Goal: Transaction & Acquisition: Purchase product/service

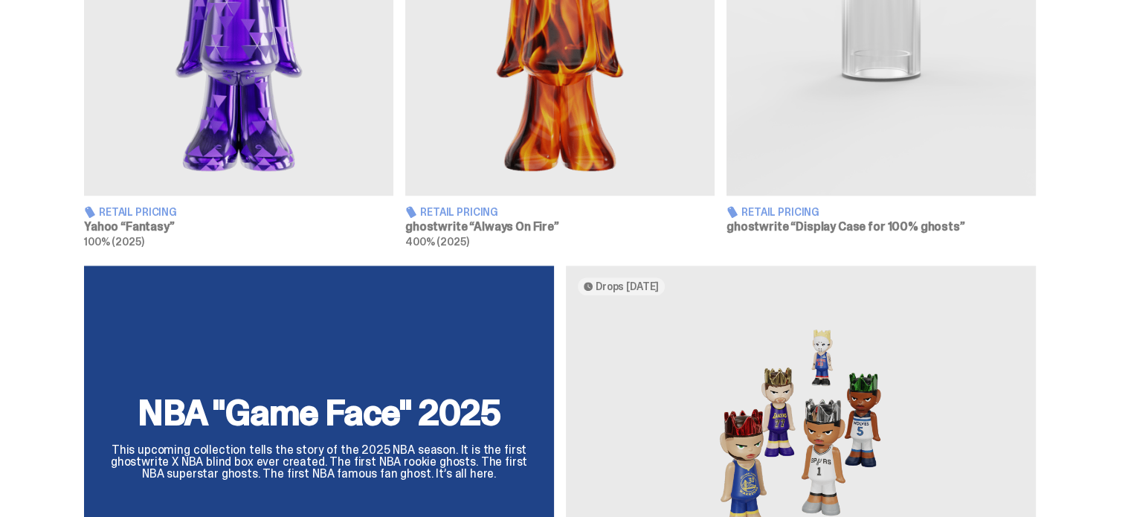
scroll to position [1089, 0]
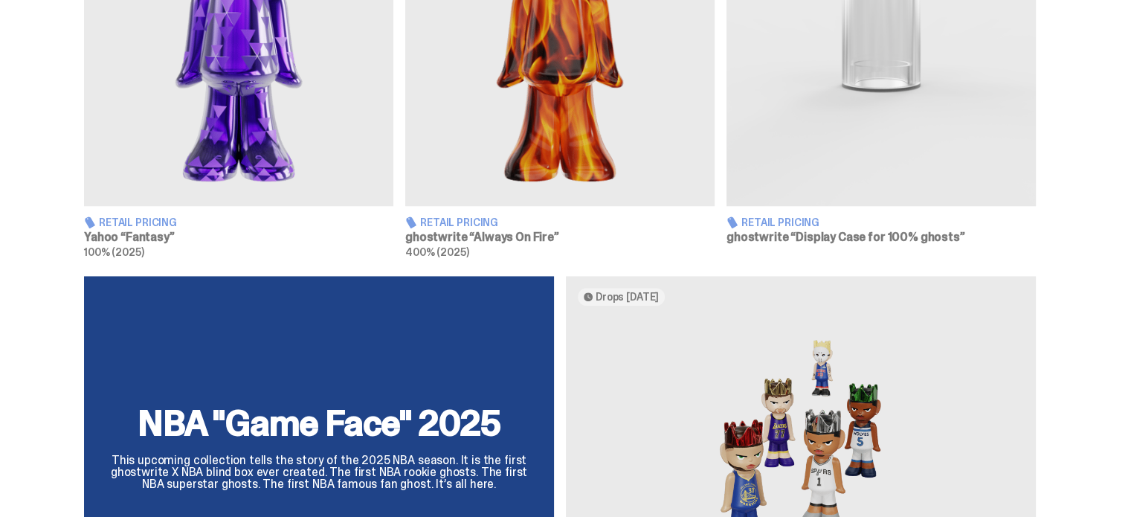
click at [256, 120] on img at bounding box center [238, 12] width 309 height 387
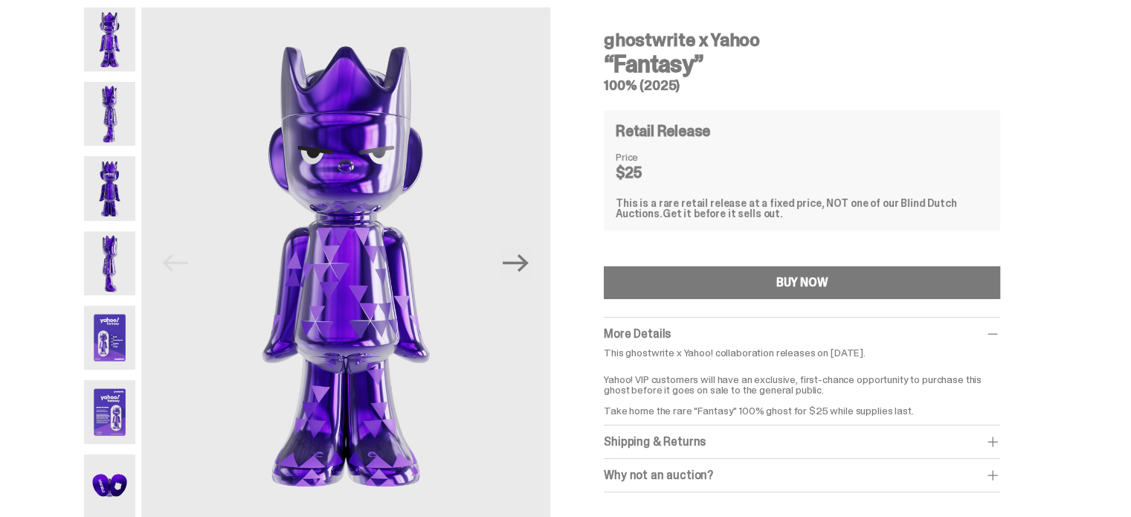
scroll to position [54, 0]
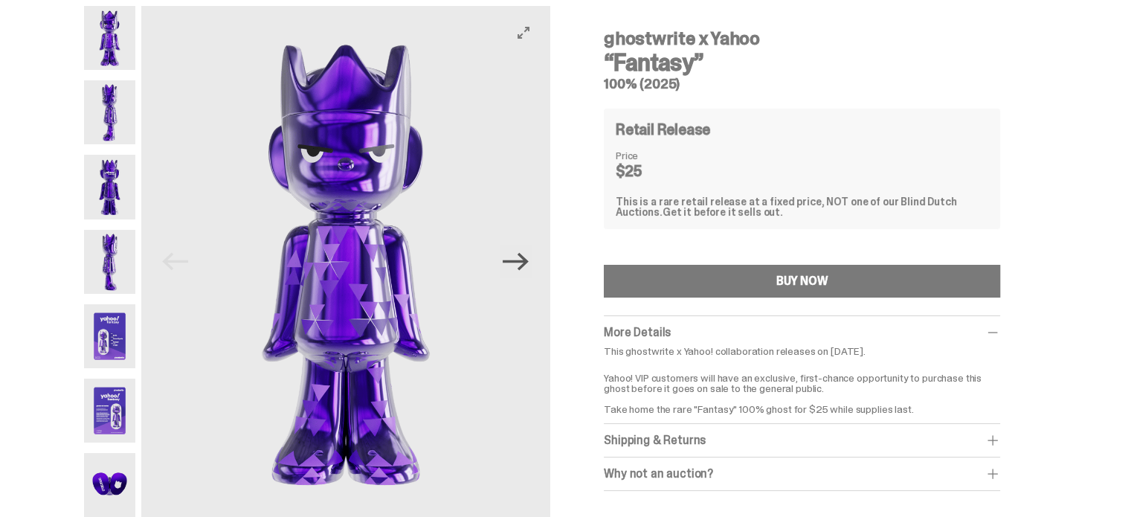
click at [527, 264] on icon "Next" at bounding box center [516, 261] width 26 height 26
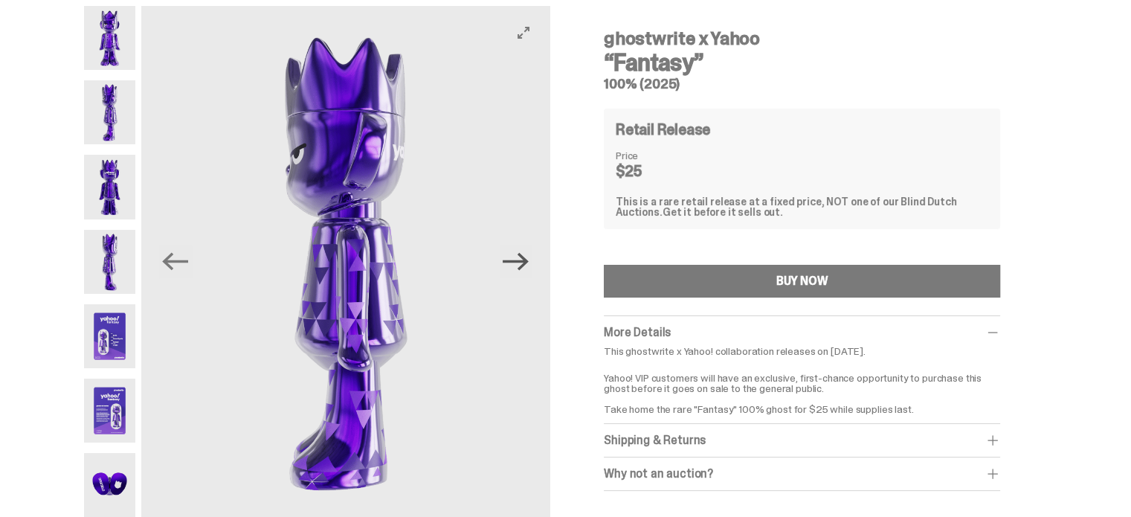
click at [527, 264] on icon "Next" at bounding box center [516, 261] width 26 height 26
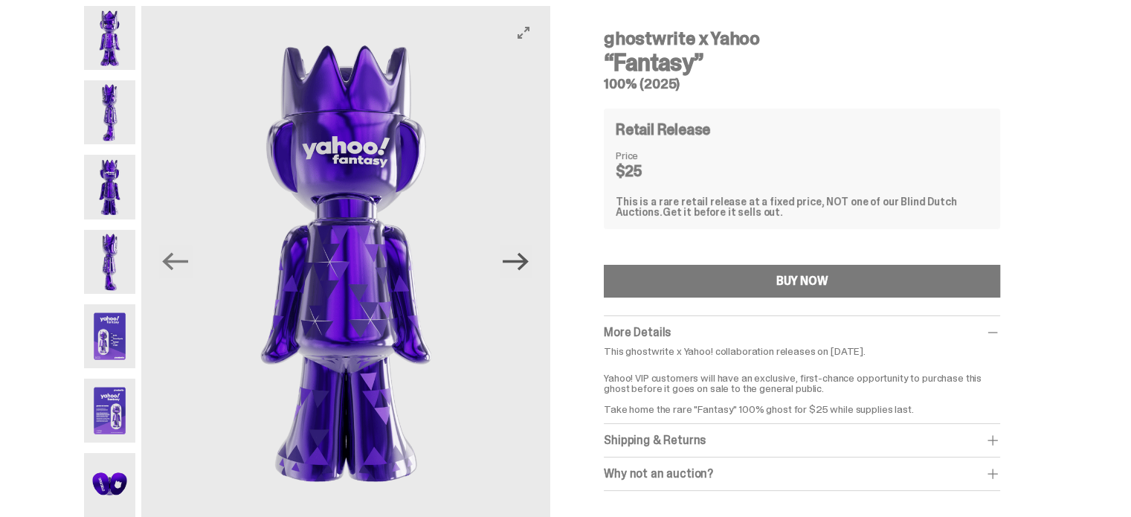
click at [527, 264] on icon "Next" at bounding box center [516, 261] width 26 height 26
